Goal: Communication & Community: Connect with others

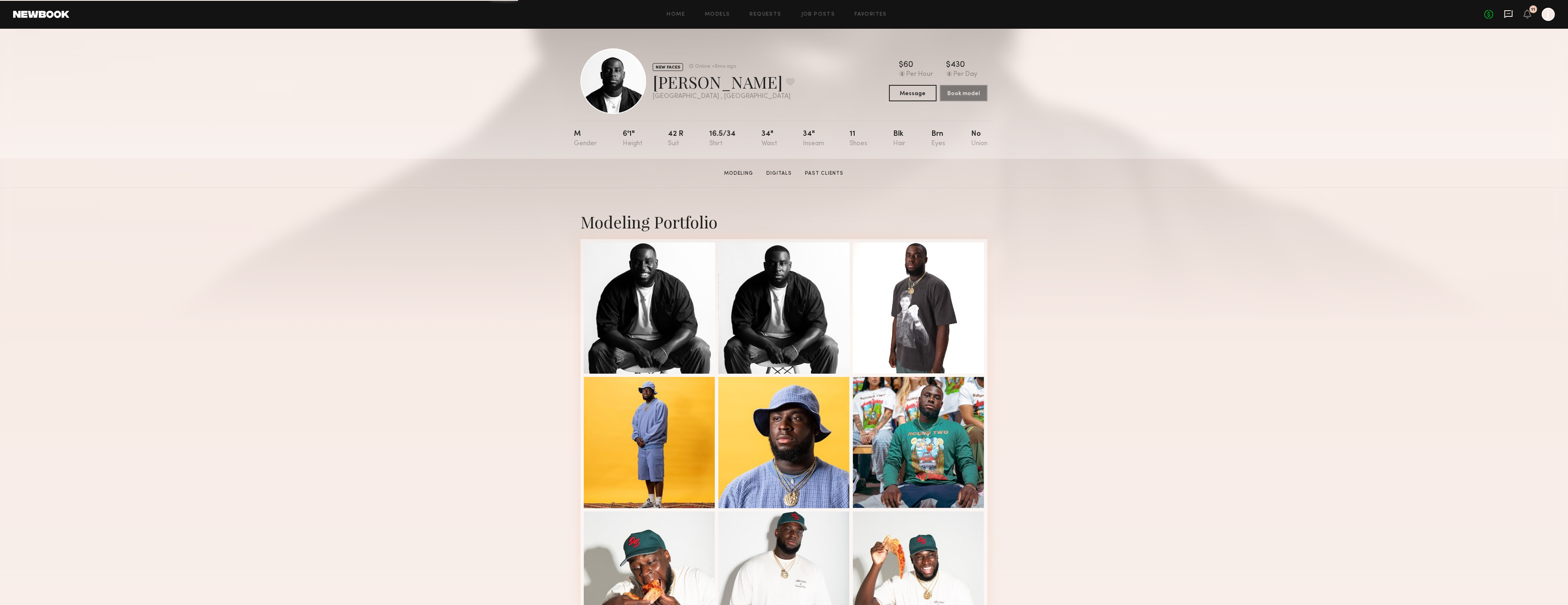
click at [1512, 13] on icon at bounding box center [1508, 14] width 8 height 8
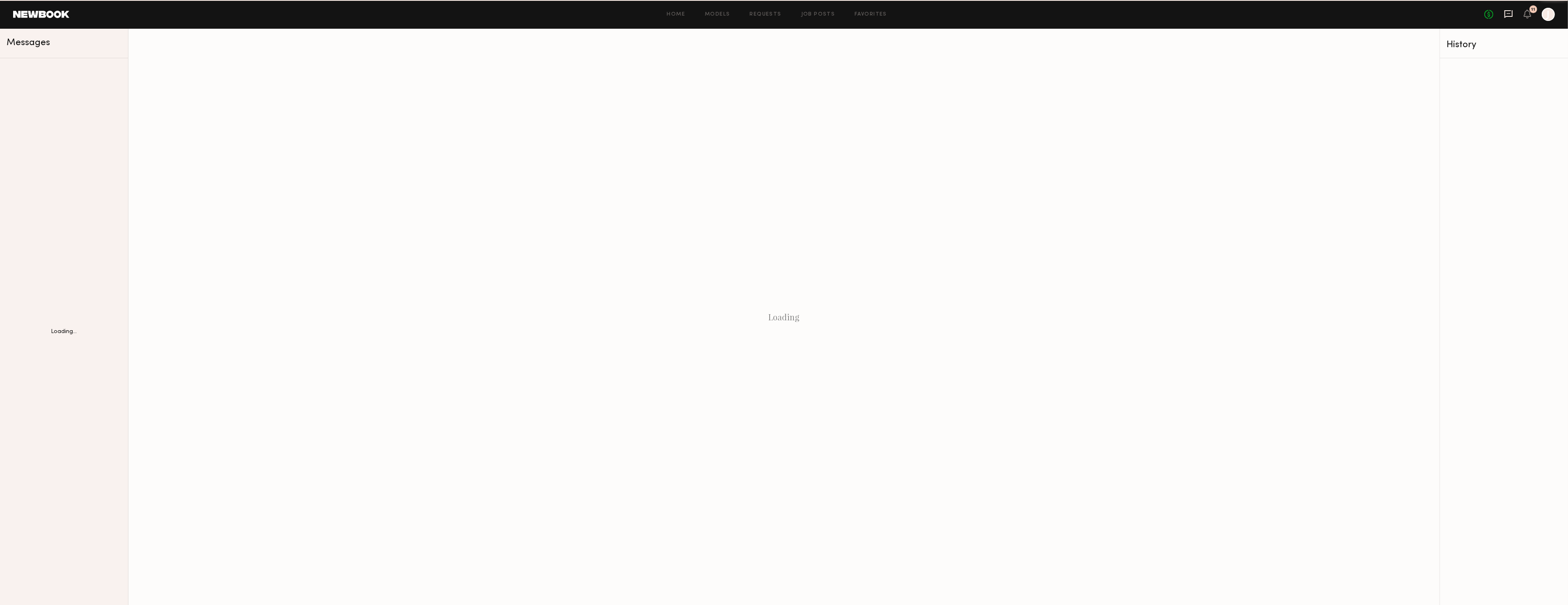
click at [1509, 15] on icon at bounding box center [1508, 14] width 9 height 9
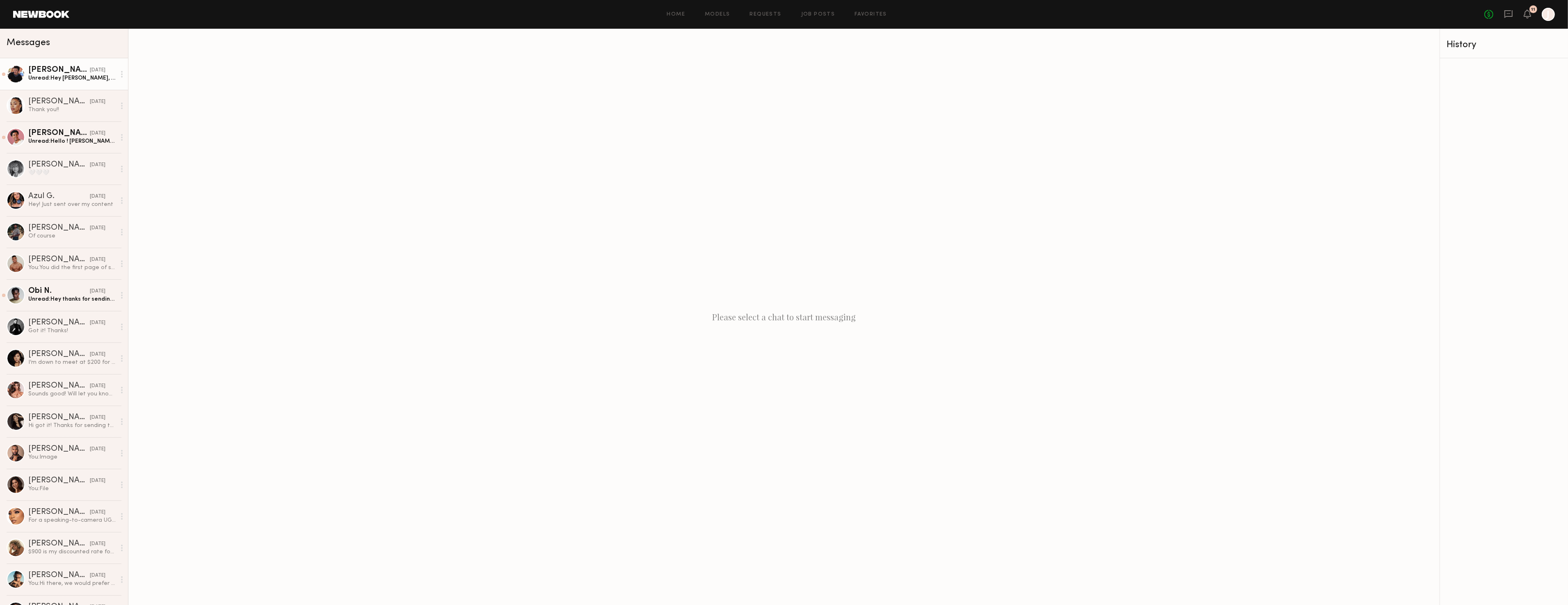
click at [68, 75] on div "Unread: Hey [PERSON_NAME], not sure why I’m just now seeing this, but if you ar…" at bounding box center [72, 78] width 88 height 8
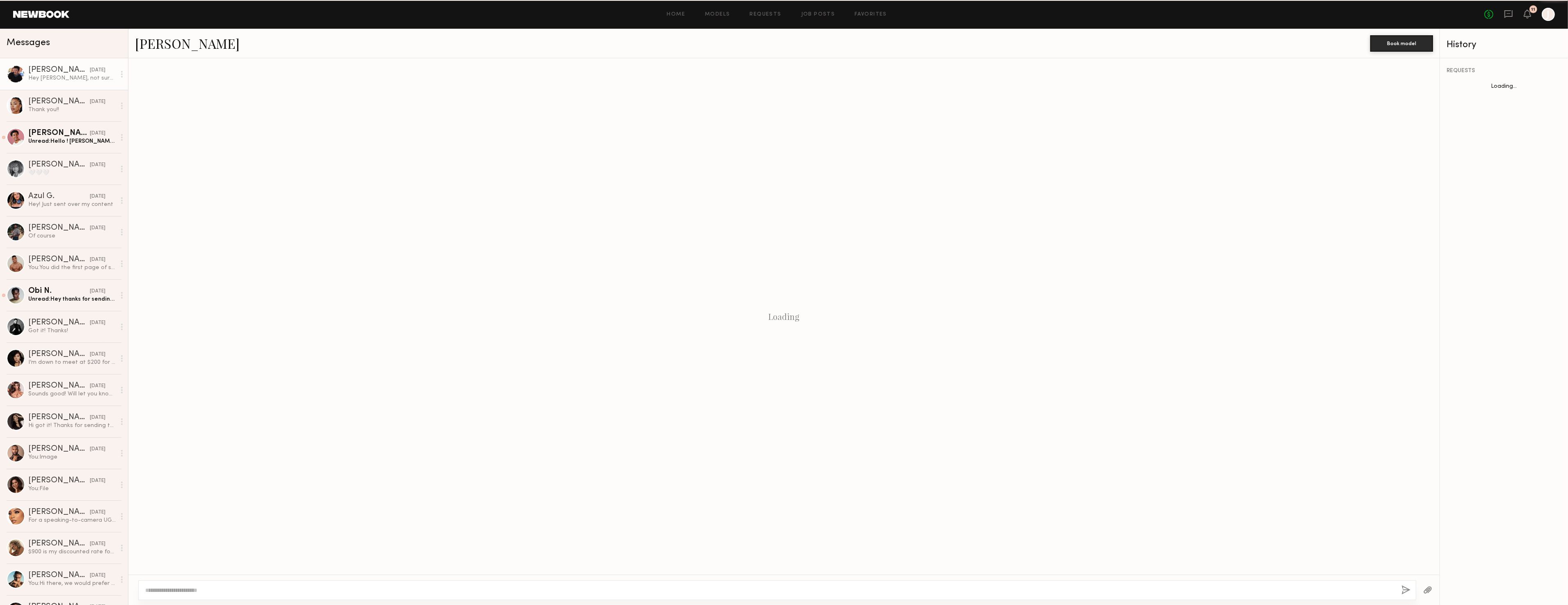
scroll to position [52, 0]
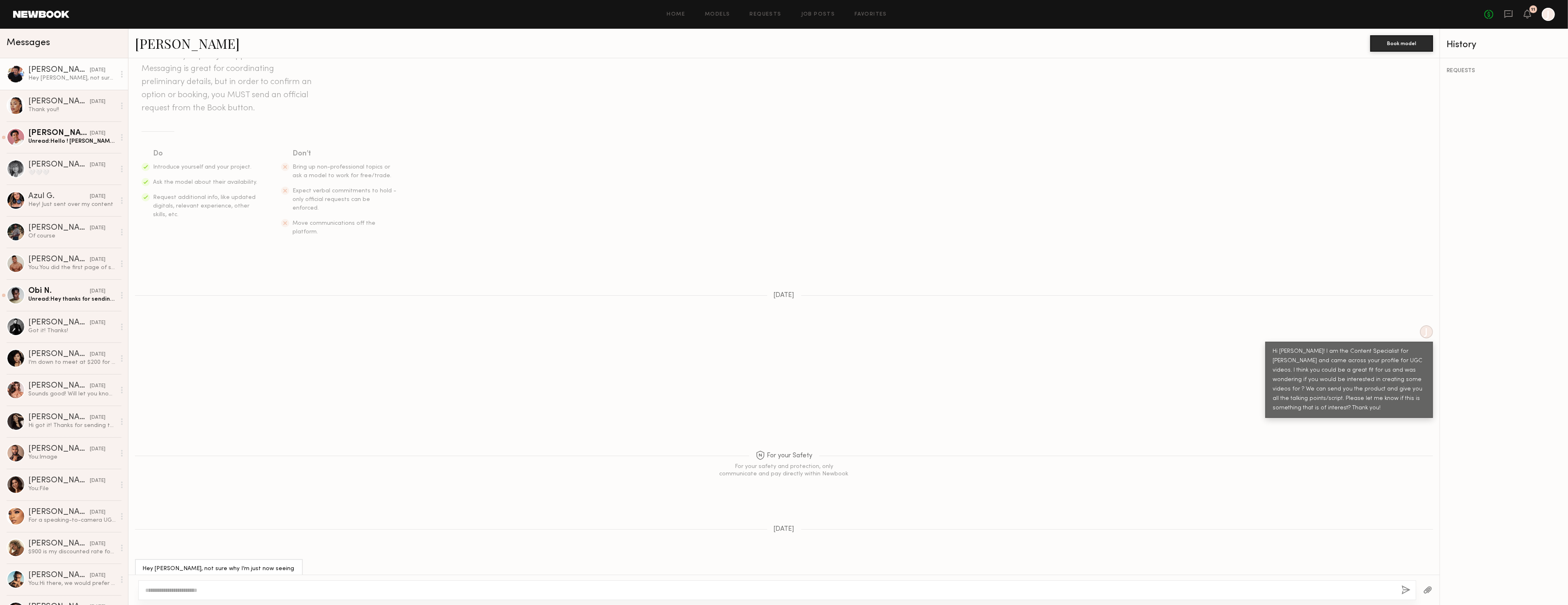
click at [153, 41] on link "[PERSON_NAME]" at bounding box center [187, 43] width 105 height 18
click at [55, 139] on div "Unread: Hello ! [PERSON_NAME] here , it’s summer time and I’m shooting content …" at bounding box center [72, 141] width 88 height 8
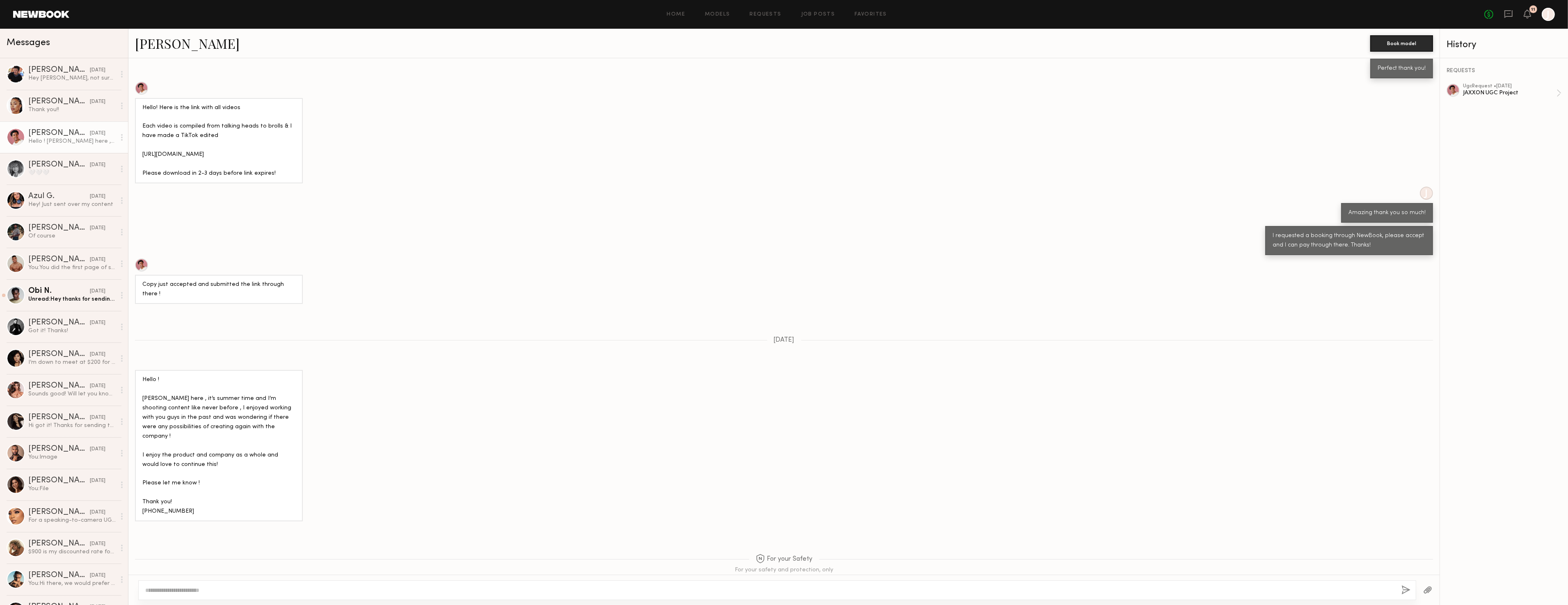
scroll to position [395, 0]
click at [72, 280] on link "Obi N. [DATE] Unread: Hey thanks for sending this over - I would be interested …" at bounding box center [64, 295] width 128 height 32
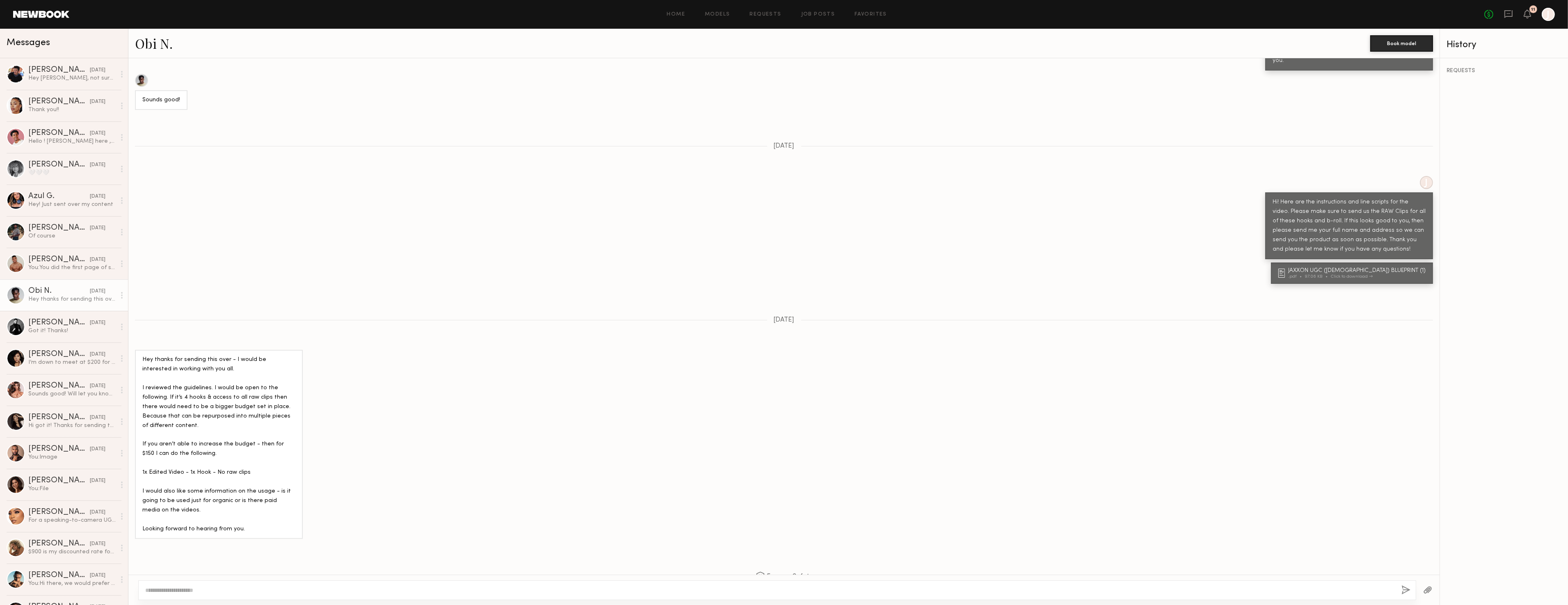
click at [1522, 14] on div "No fees up to $5,000 11 J" at bounding box center [1520, 15] width 71 height 13
click at [1528, 14] on icon at bounding box center [1527, 13] width 7 height 5
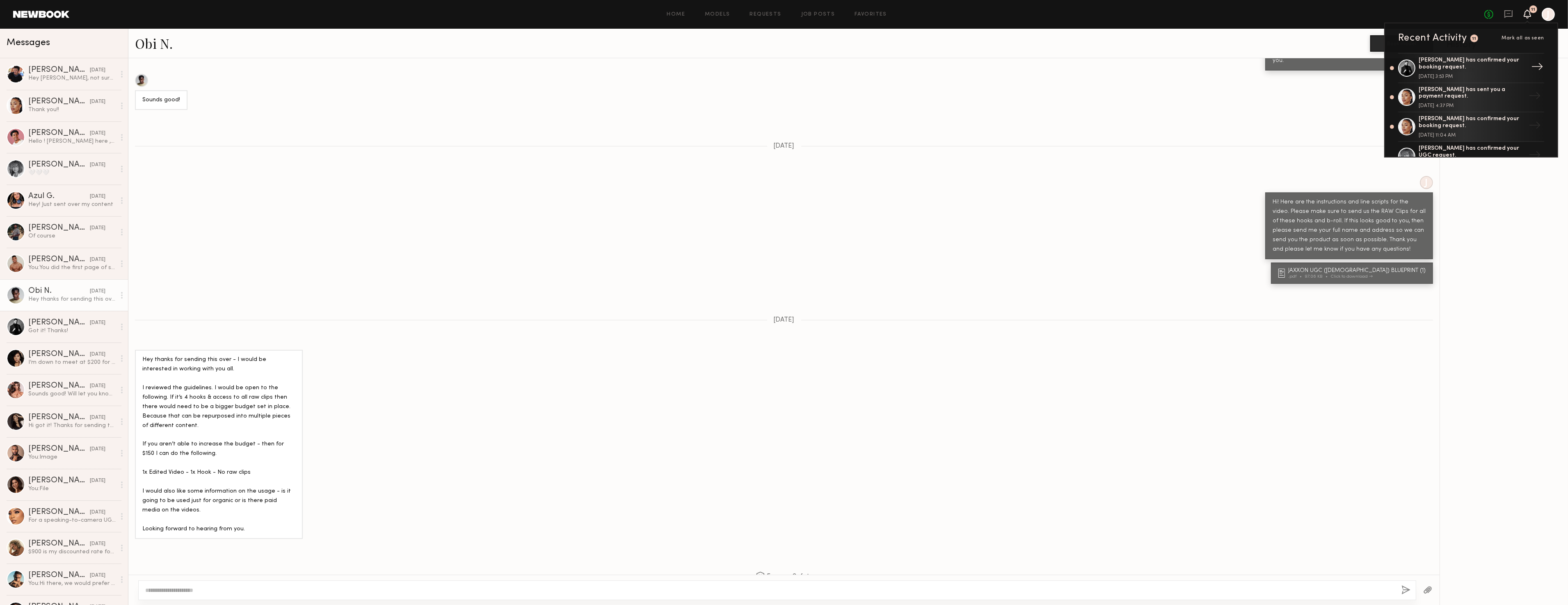
click at [1485, 57] on div "[PERSON_NAME] has confirmed your booking request." at bounding box center [1472, 64] width 107 height 14
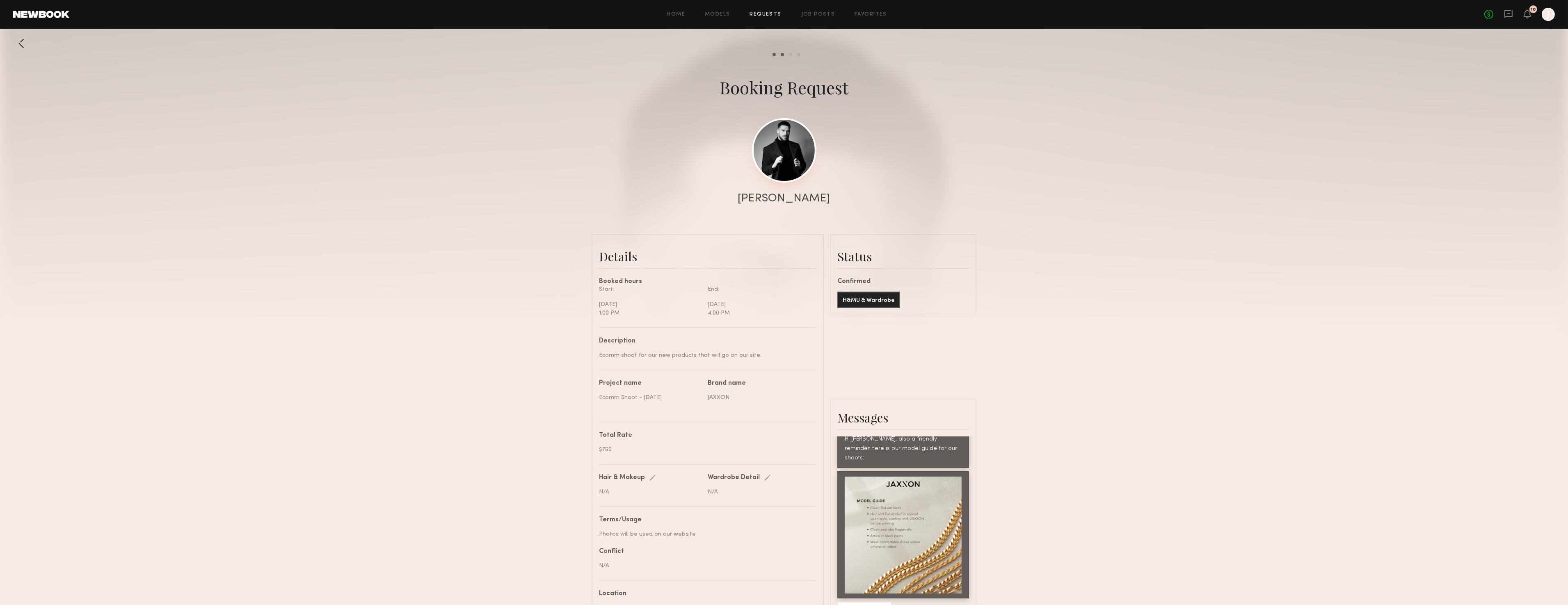
click at [774, 154] on link at bounding box center [784, 150] width 65 height 65
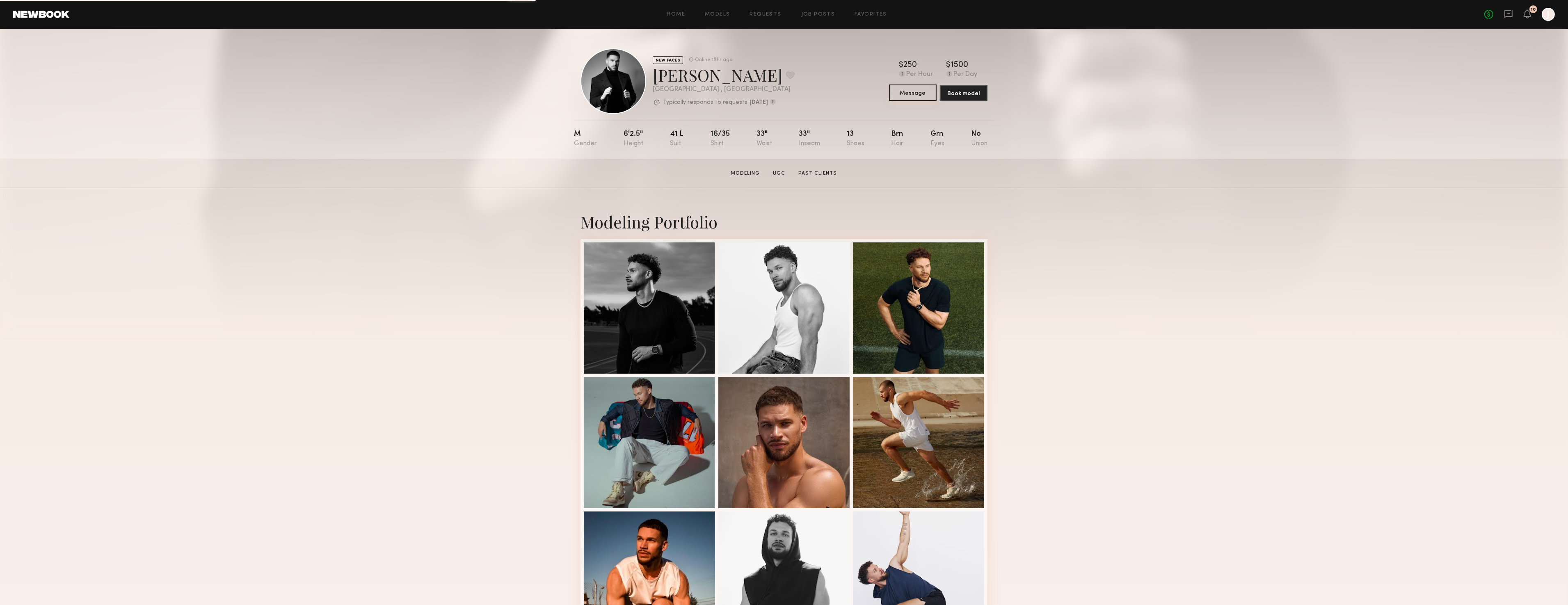
click at [907, 89] on button "Message" at bounding box center [913, 93] width 47 height 16
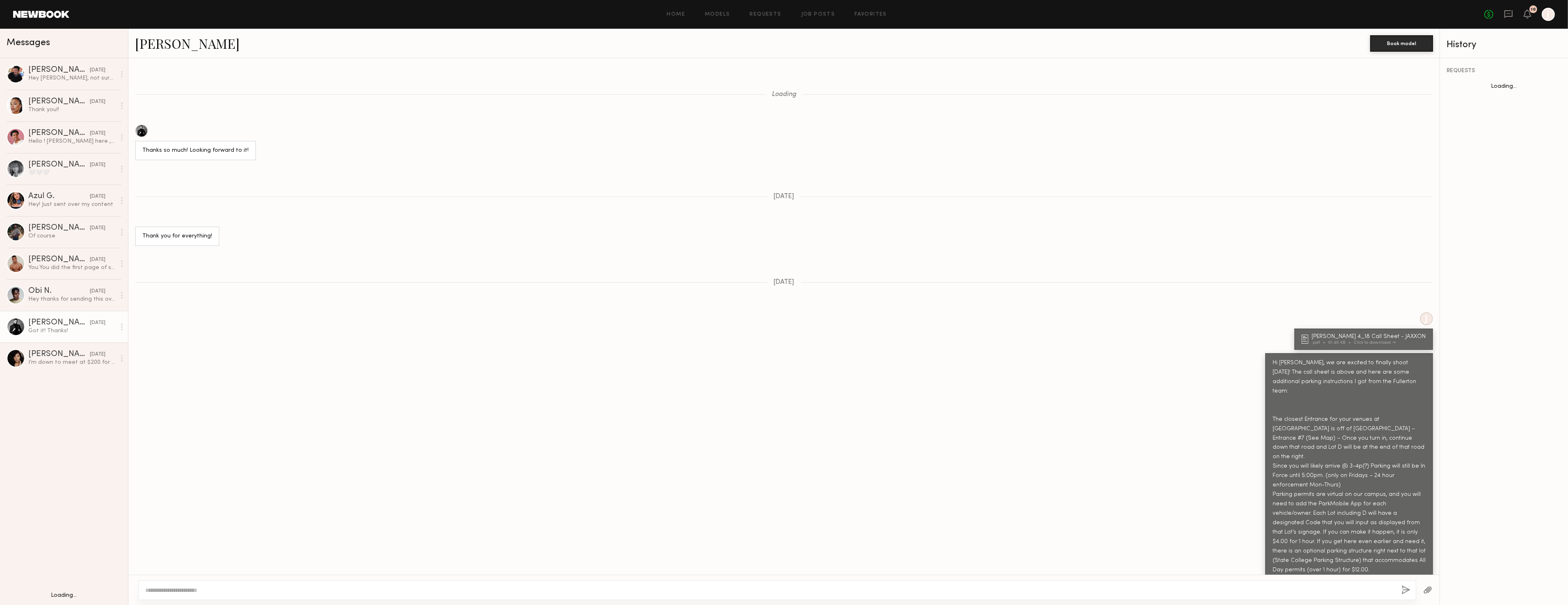
scroll to position [506, 0]
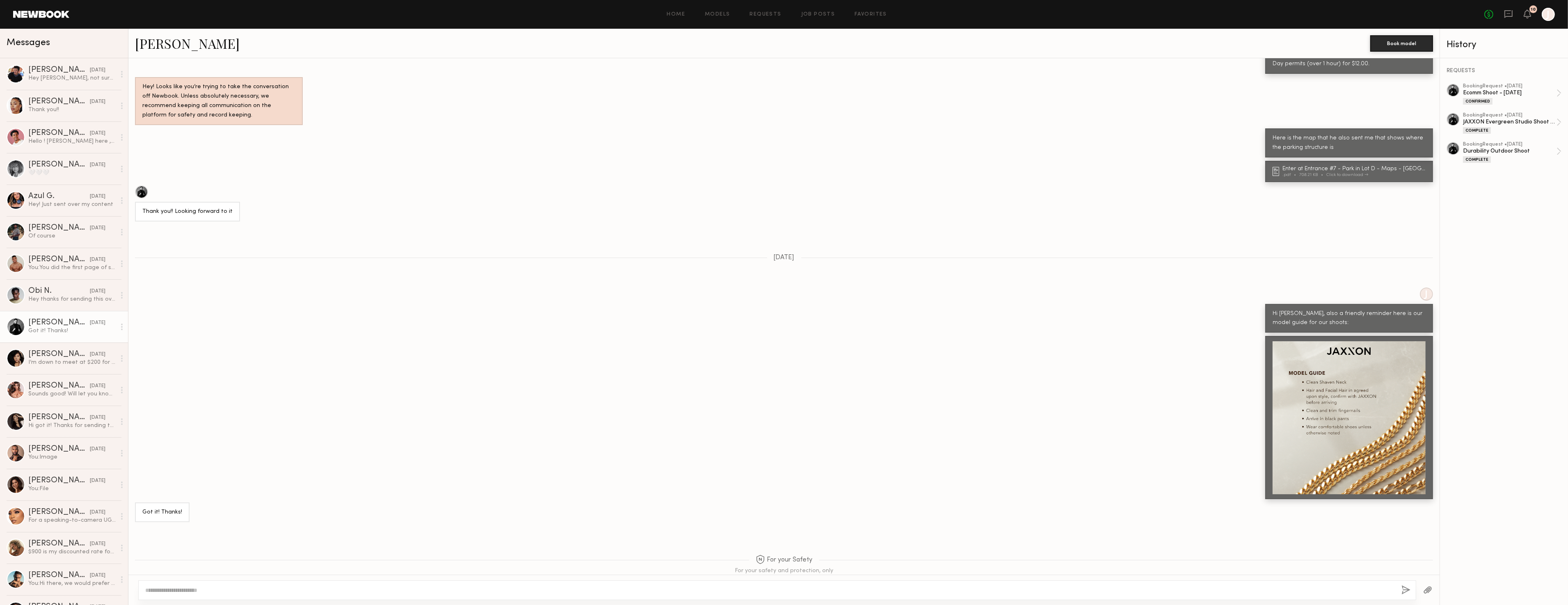
click at [271, 592] on textarea at bounding box center [770, 590] width 1250 height 8
click at [1401, 424] on div at bounding box center [1349, 418] width 153 height 153
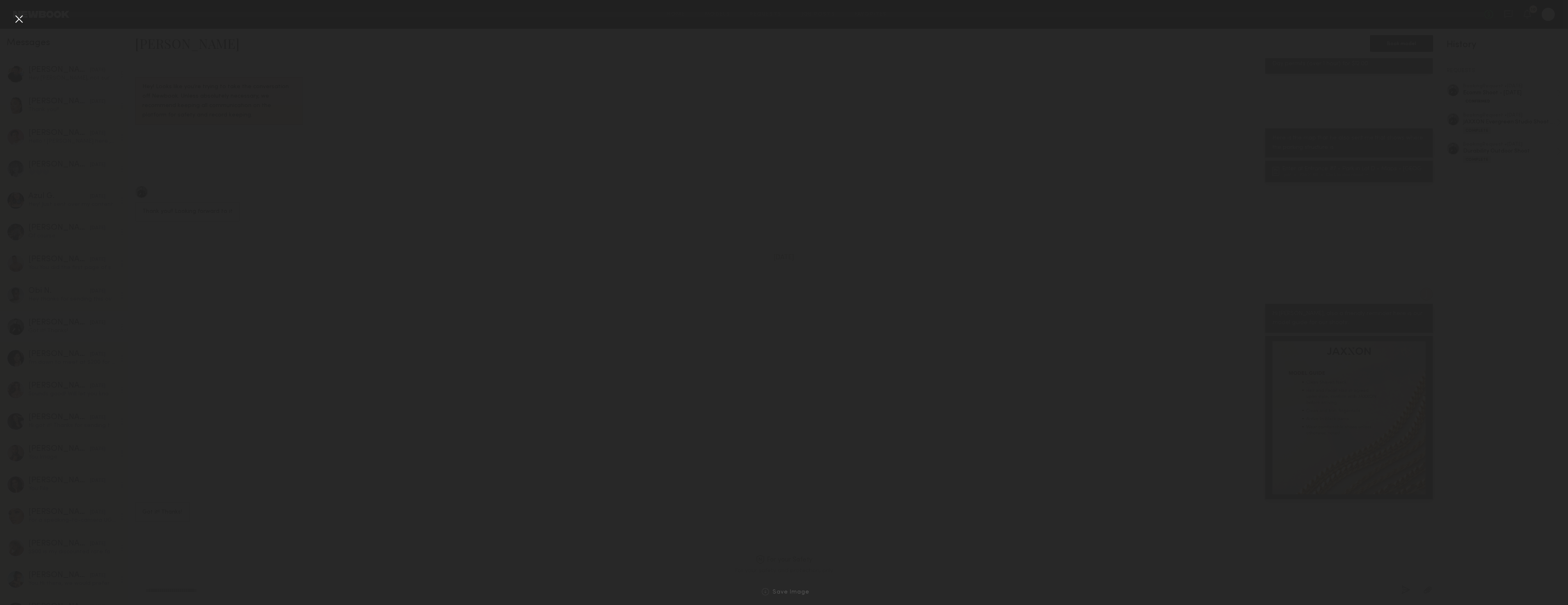
click at [1401, 424] on div at bounding box center [1349, 418] width 153 height 153
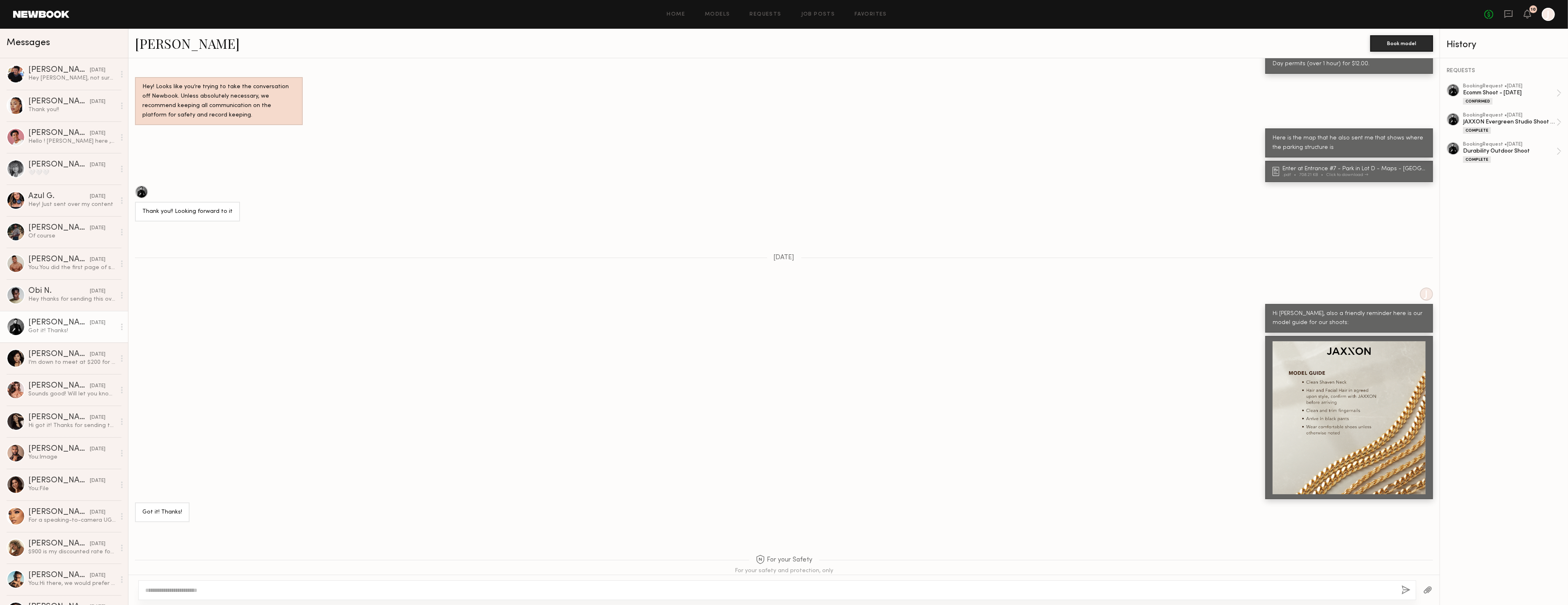
click at [296, 587] on textarea at bounding box center [770, 590] width 1250 height 8
type textarea "**********"
click at [1434, 592] on div at bounding box center [1428, 590] width 23 height 20
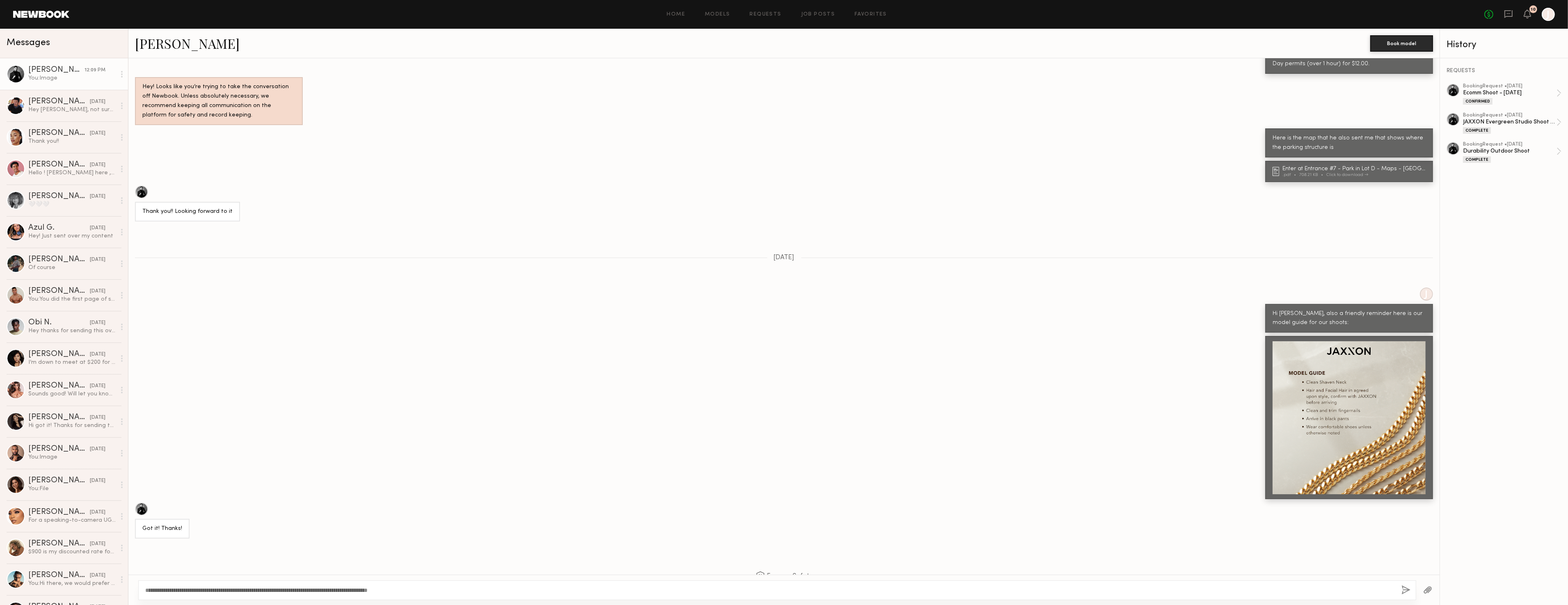
scroll to position [814, 0]
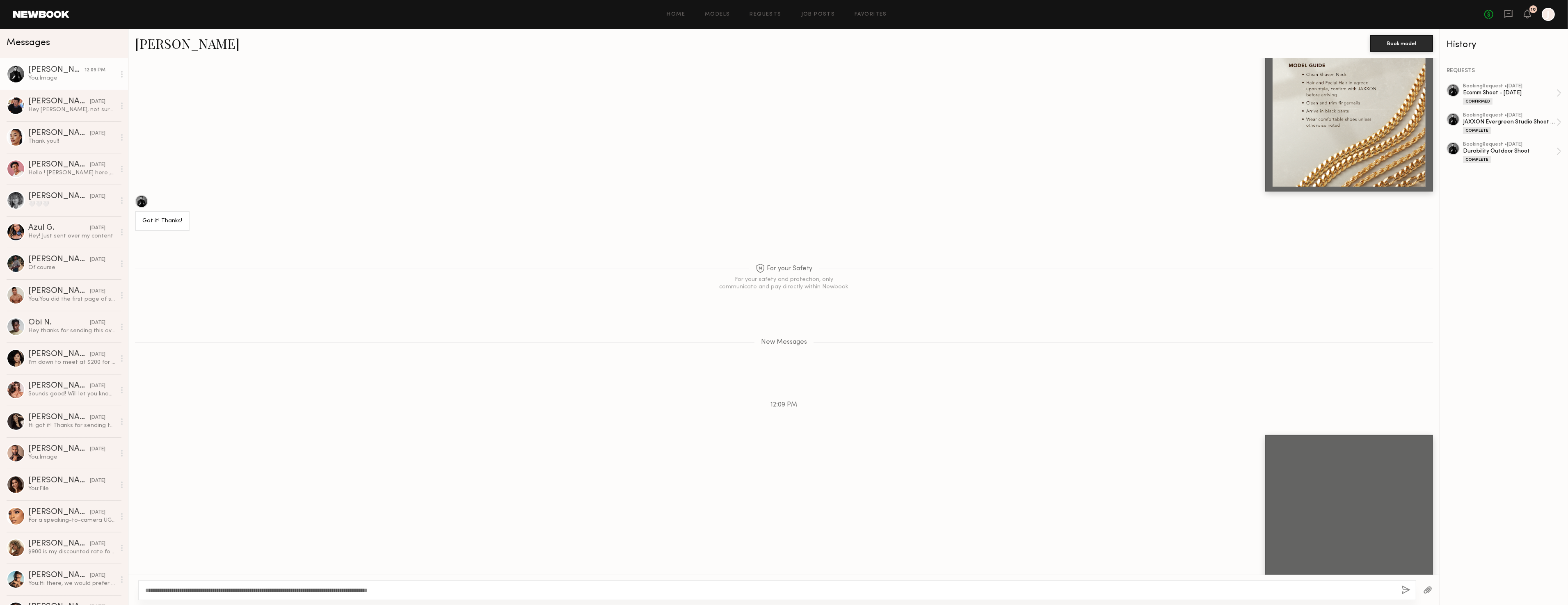
drag, startPoint x: 556, startPoint y: 603, endPoint x: 611, endPoint y: 596, distance: 55.4
click at [556, 603] on div "**********" at bounding box center [784, 590] width 1311 height 30
drag, startPoint x: 1406, startPoint y: 591, endPoint x: 1365, endPoint y: 579, distance: 42.7
click at [1406, 591] on button "button" at bounding box center [1405, 590] width 9 height 10
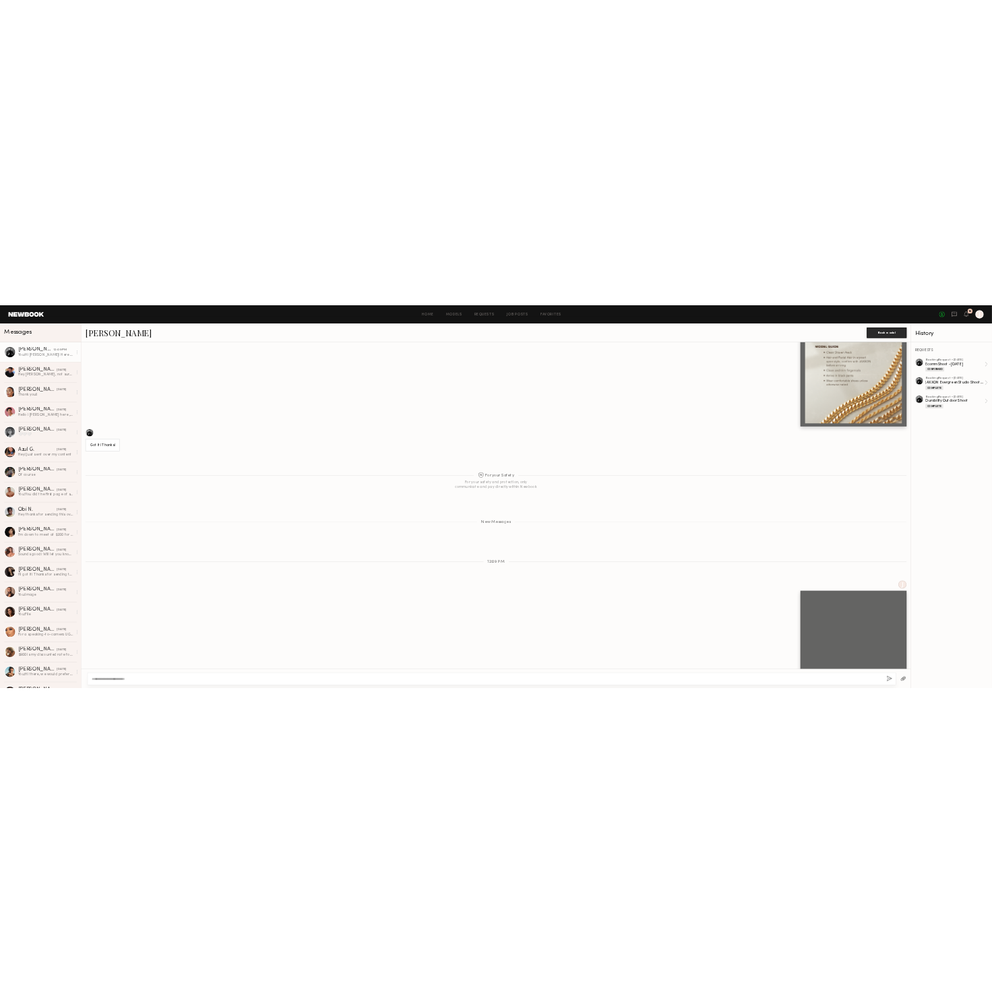
scroll to position [1416, 0]
